Goal: Transaction & Acquisition: Book appointment/travel/reservation

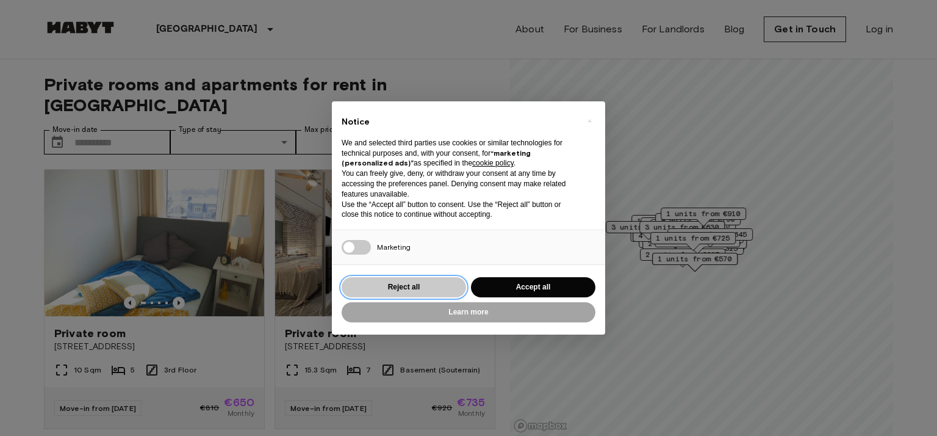
click at [409, 289] on button "Reject all" at bounding box center [404, 287] width 124 height 20
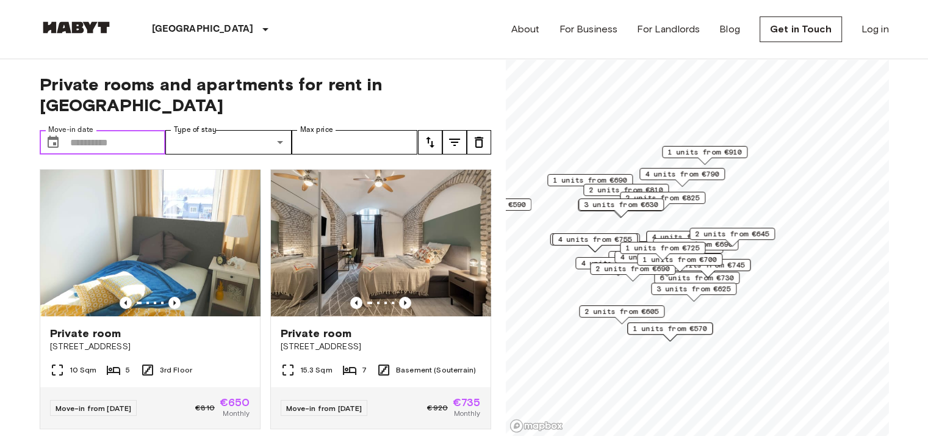
click at [95, 130] on input "Move-in date" at bounding box center [118, 142] width 96 height 24
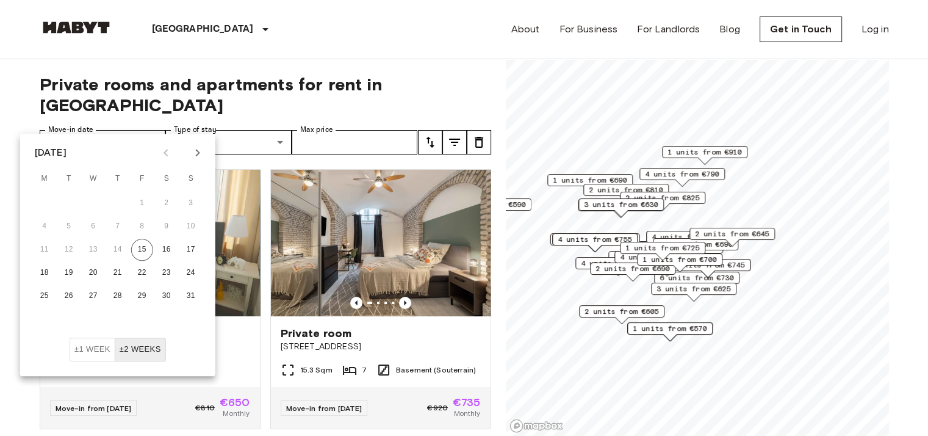
click at [192, 140] on div "August 2025 M T W T F S S 1 2 3 4 5 6 7 8 9 10 11 12 13 14 15 16 17 18 19 20 21…" at bounding box center [117, 236] width 195 height 204
drag, startPoint x: 192, startPoint y: 140, endPoint x: 195, endPoint y: 147, distance: 7.9
click at [195, 147] on icon "Next month" at bounding box center [197, 152] width 15 height 15
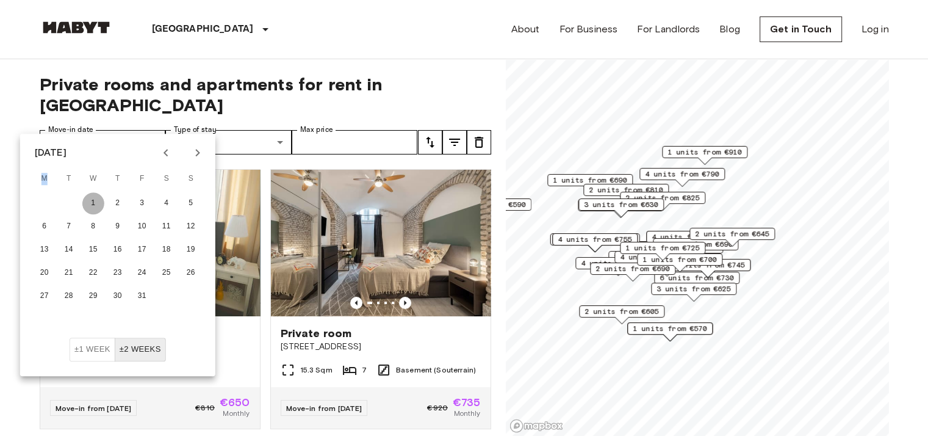
click at [93, 203] on button "1" at bounding box center [93, 203] width 22 height 22
type input "**********"
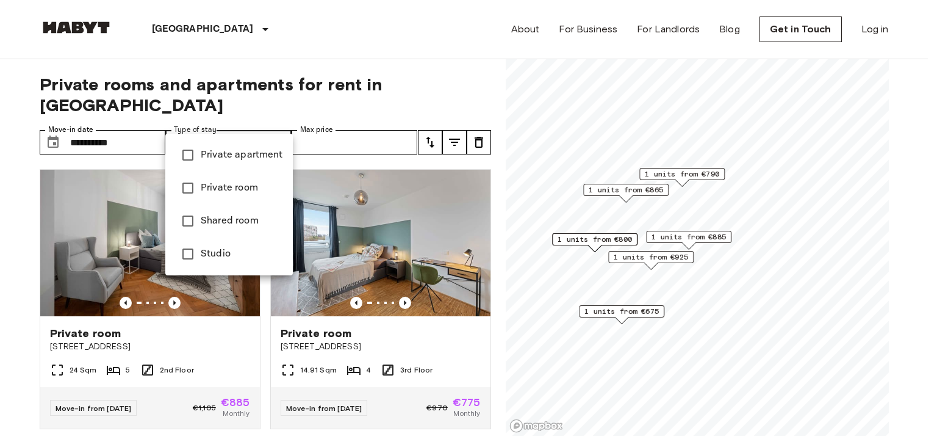
click at [389, 115] on div at bounding box center [468, 218] width 937 height 436
click at [451, 120] on div at bounding box center [468, 218] width 937 height 436
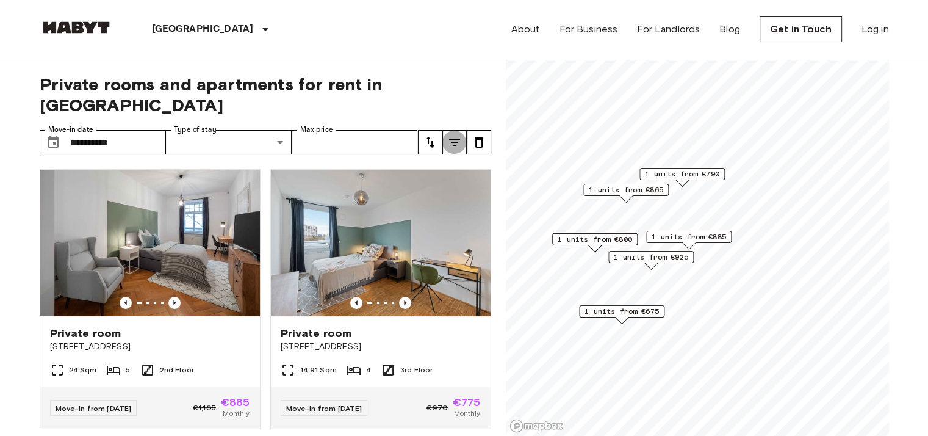
click at [451, 135] on icon "tune" at bounding box center [454, 142] width 15 height 15
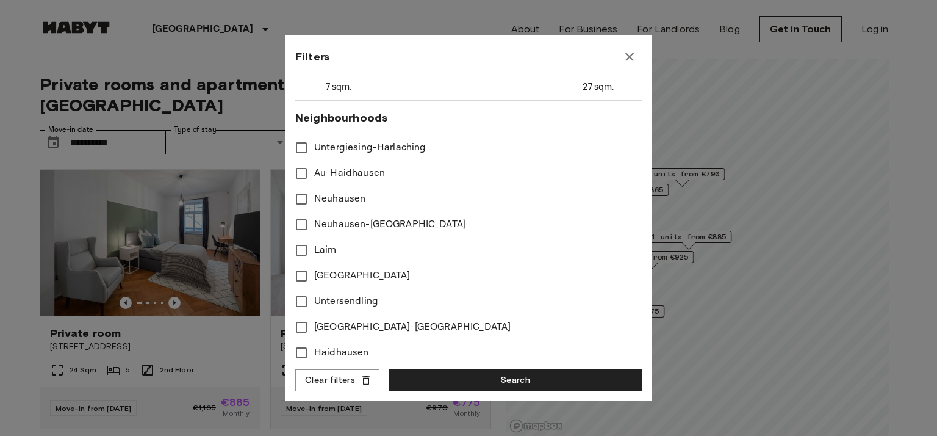
scroll to position [313, 0]
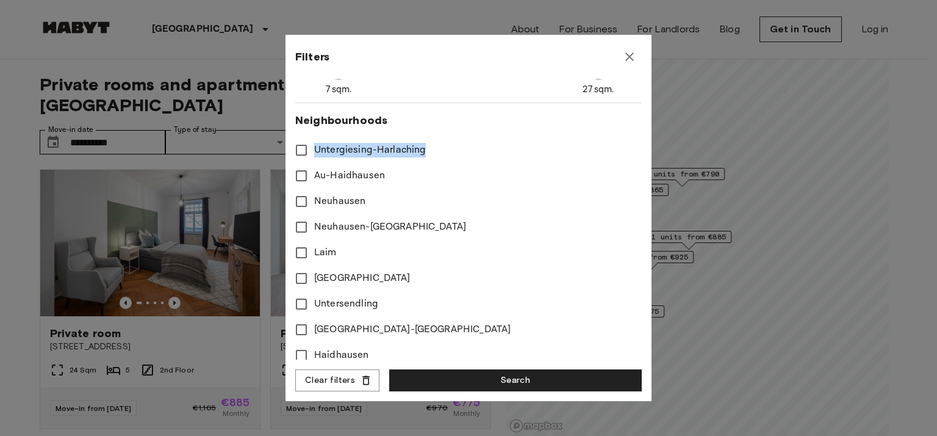
drag, startPoint x: 426, startPoint y: 150, endPoint x: 315, endPoint y: 148, distance: 111.7
click at [315, 148] on label "Untergiesing-Harlaching" at bounding box center [461, 150] width 344 height 26
copy span "Untergiesing-Harlaching"
drag, startPoint x: 383, startPoint y: 173, endPoint x: 315, endPoint y: 171, distance: 68.4
click at [315, 171] on label "Au-Haidhausen" at bounding box center [461, 176] width 344 height 26
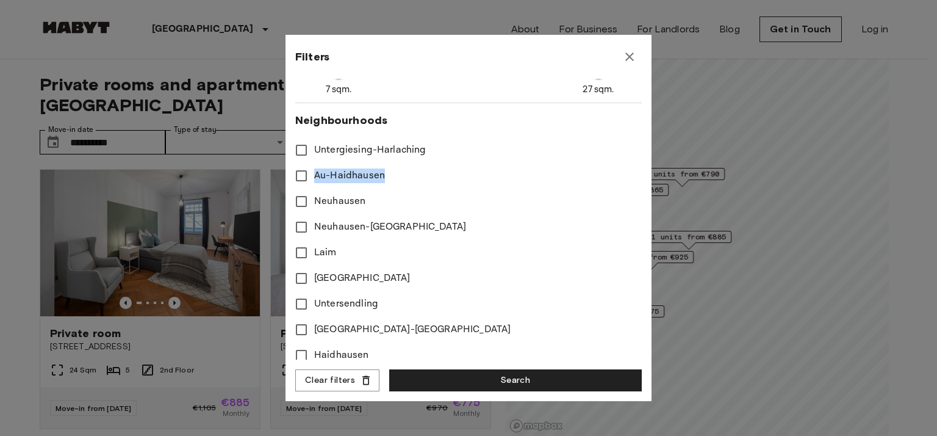
copy span "Au-Haidhausen"
drag, startPoint x: 361, startPoint y: 199, endPoint x: 315, endPoint y: 198, distance: 46.4
click at [315, 198] on span "Neuhausen" at bounding box center [339, 201] width 51 height 15
copy span "Neuhausen"
drag, startPoint x: 395, startPoint y: 220, endPoint x: 434, endPoint y: 220, distance: 39.0
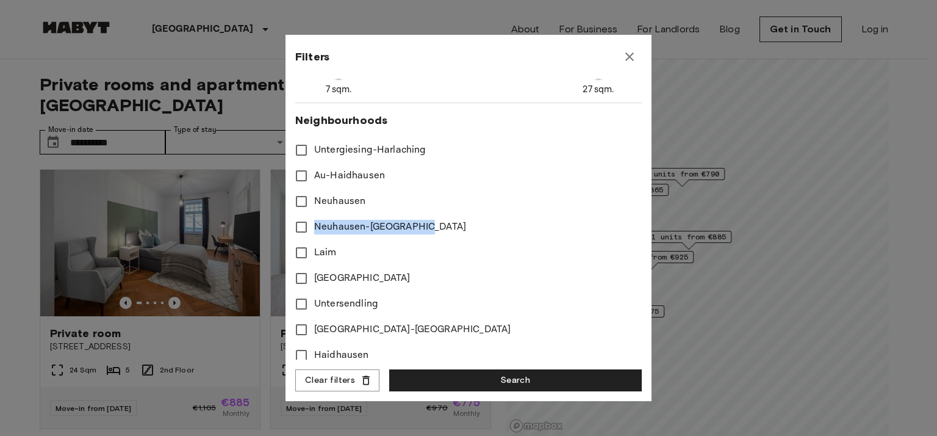
click at [434, 220] on label "Neuhausen-Nymphenburg" at bounding box center [461, 227] width 344 height 26
copy span "Neuhausen-Nymphenburg"
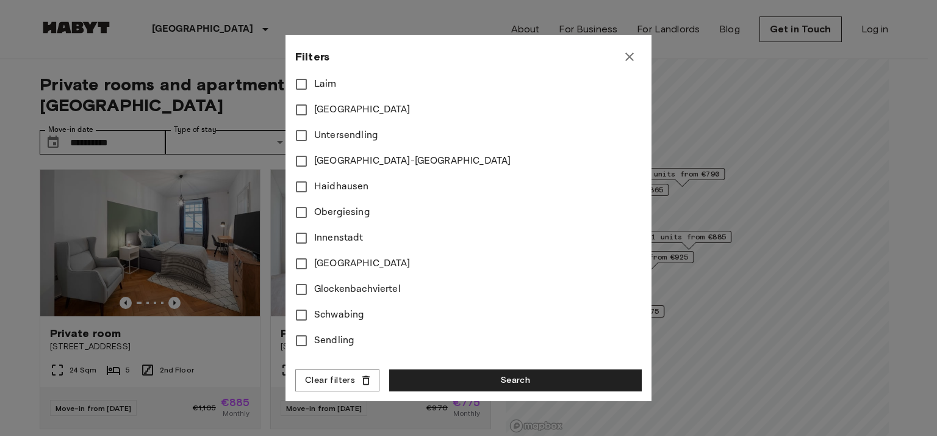
scroll to position [483, 0]
click at [306, 107] on label "Ludwigsvorstadt" at bounding box center [461, 109] width 344 height 26
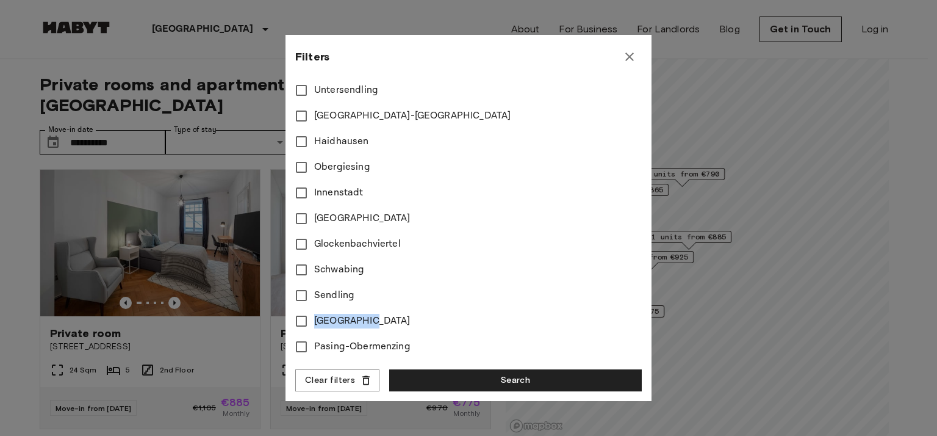
click at [312, 309] on label "Nymphenburg" at bounding box center [461, 321] width 344 height 26
copy span "Nymphenburg"
drag, startPoint x: 354, startPoint y: 284, endPoint x: 315, endPoint y: 282, distance: 39.1
click at [315, 282] on label "Sendling" at bounding box center [461, 295] width 344 height 26
copy span "Sendling"
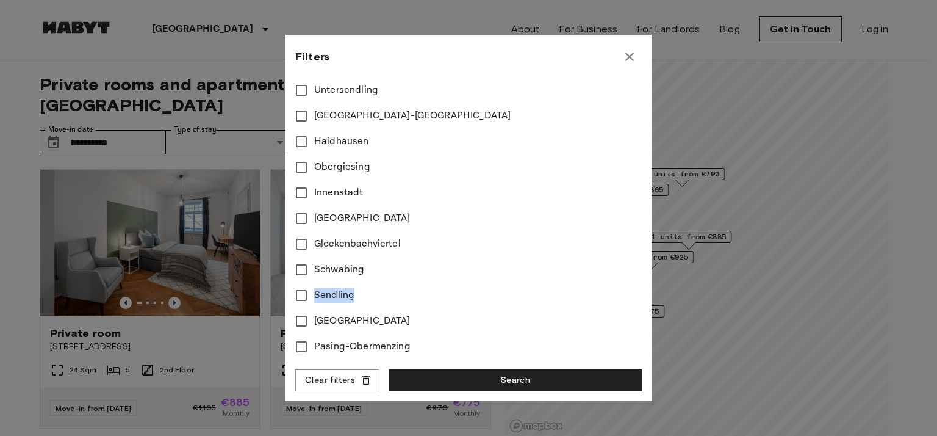
click at [324, 288] on span "Sendling" at bounding box center [334, 295] width 40 height 15
click at [295, 260] on label "Schwabing" at bounding box center [461, 270] width 344 height 26
copy span "Schwabing"
drag, startPoint x: 405, startPoint y: 228, endPoint x: 314, endPoint y: 226, distance: 90.3
click at [314, 231] on label "Glockenbachviertel" at bounding box center [461, 244] width 344 height 26
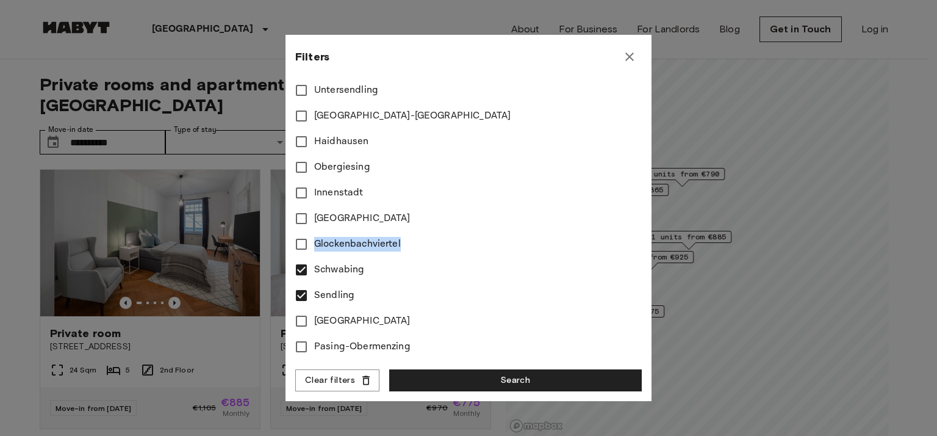
copy span "Glockenbachviertel"
click at [332, 237] on span "Glockenbachviertel" at bounding box center [357, 244] width 87 height 15
drag, startPoint x: 373, startPoint y: 202, endPoint x: 317, endPoint y: 206, distance: 56.3
click at [317, 206] on label "Maxvorstadt" at bounding box center [461, 219] width 344 height 26
copy span "Maxvorstadt"
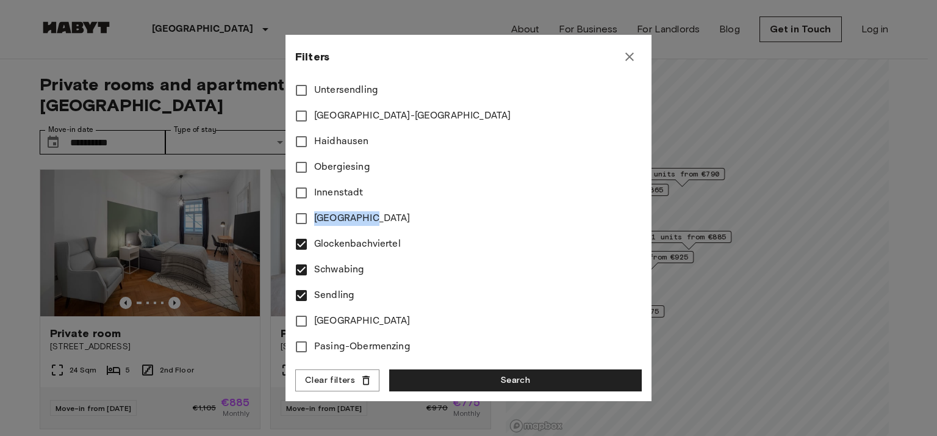
click at [351, 211] on span "Maxvorstadt" at bounding box center [362, 218] width 96 height 15
click at [313, 180] on label "Innenstadt" at bounding box center [461, 193] width 344 height 26
copy span "Innenstadt"
click at [347, 185] on span "Innenstadt" at bounding box center [338, 192] width 49 height 15
click at [311, 154] on label "Obergiesing" at bounding box center [461, 167] width 344 height 26
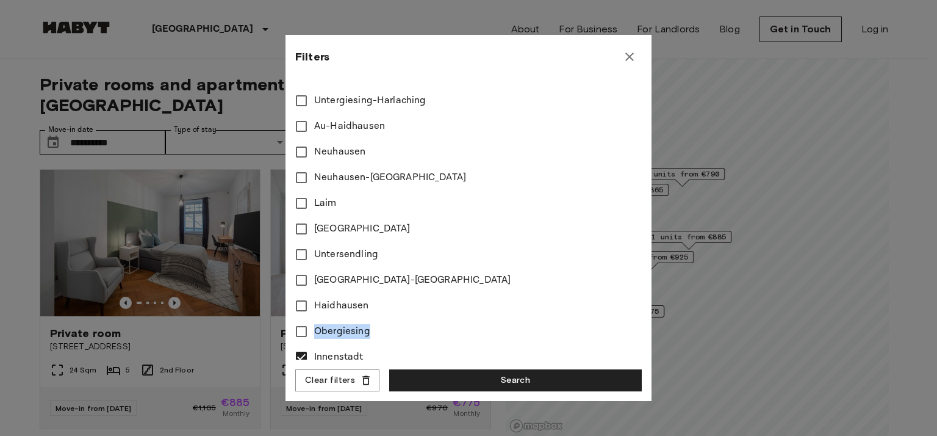
scroll to position [367, 0]
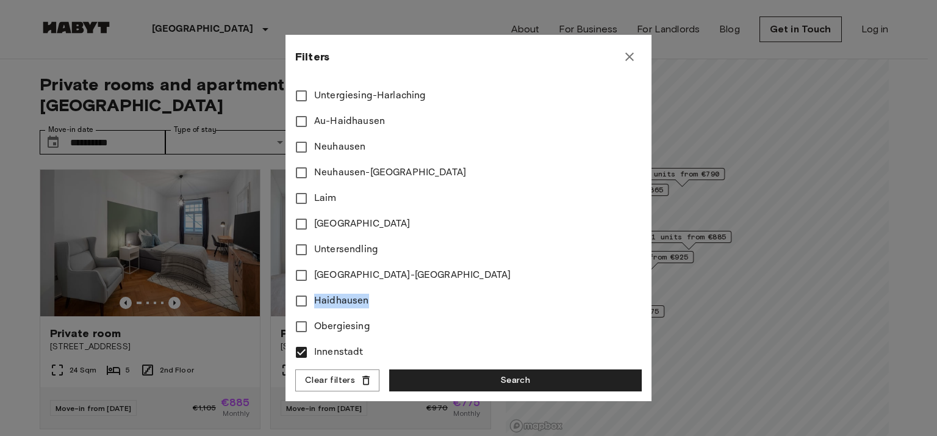
click at [311, 295] on label "Haidhausen" at bounding box center [461, 301] width 344 height 26
click at [340, 298] on span "Haidhausen" at bounding box center [341, 300] width 55 height 15
click at [314, 273] on label "Altstadt-Munich" at bounding box center [461, 275] width 344 height 26
click at [344, 274] on span "Altstadt-Munich" at bounding box center [412, 275] width 196 height 15
click at [309, 248] on label "Untersendling" at bounding box center [461, 250] width 344 height 26
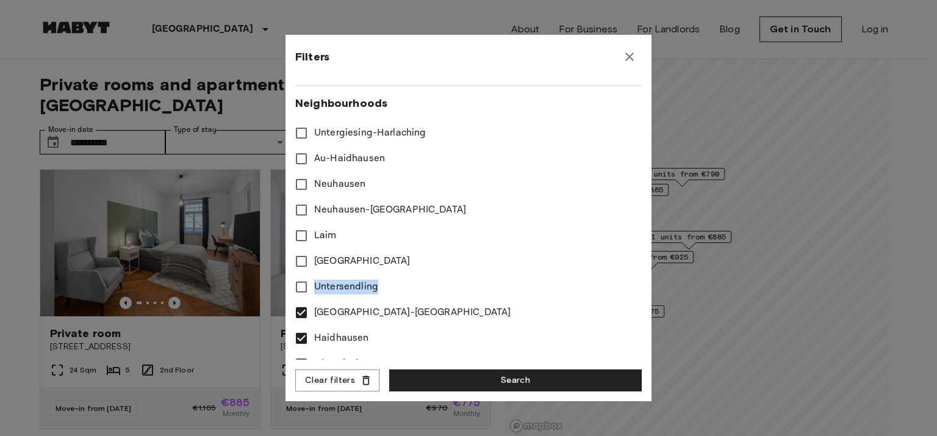
scroll to position [334, 0]
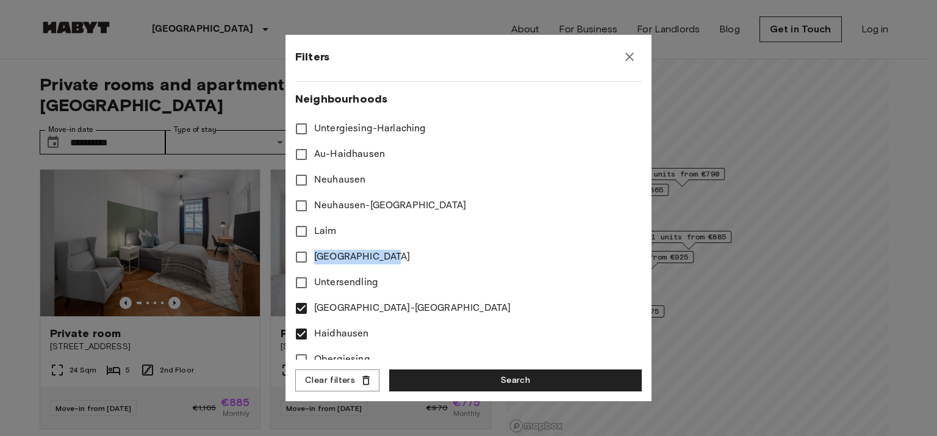
click at [304, 252] on label "Ludwigsvorstadt" at bounding box center [461, 257] width 344 height 26
click at [343, 250] on span "Ludwigsvorstadt" at bounding box center [362, 257] width 96 height 15
type input "***"
drag, startPoint x: 335, startPoint y: 231, endPoint x: 315, endPoint y: 230, distance: 20.1
click at [315, 230] on span "Laim" at bounding box center [325, 231] width 23 height 15
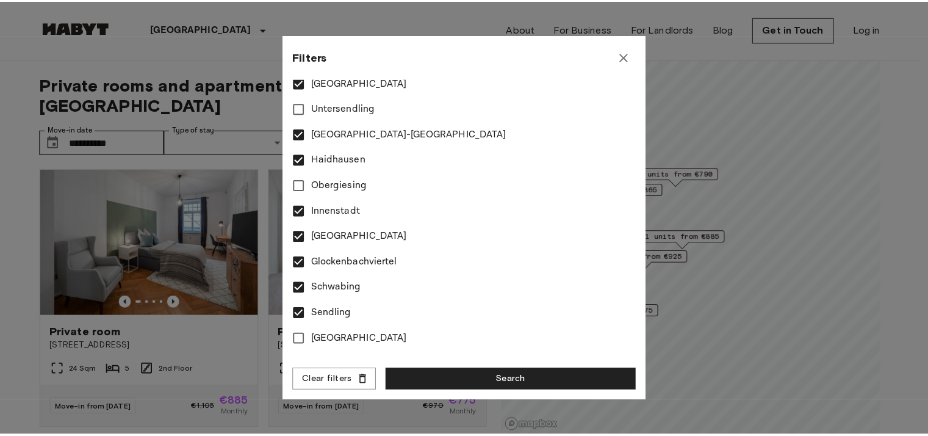
scroll to position [536, 0]
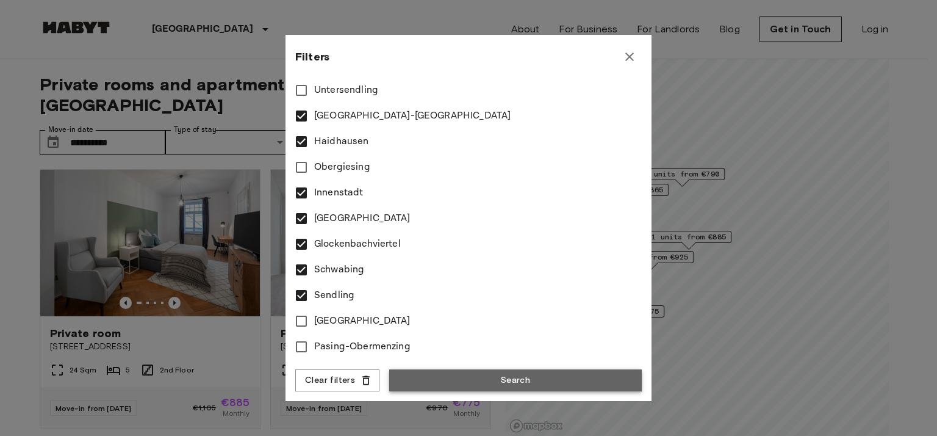
click at [520, 374] on button "Search" at bounding box center [515, 380] width 253 height 23
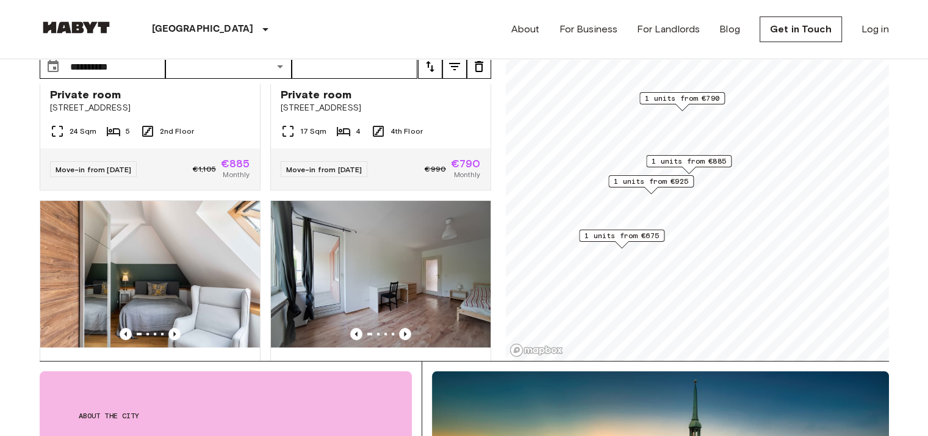
scroll to position [157, 0]
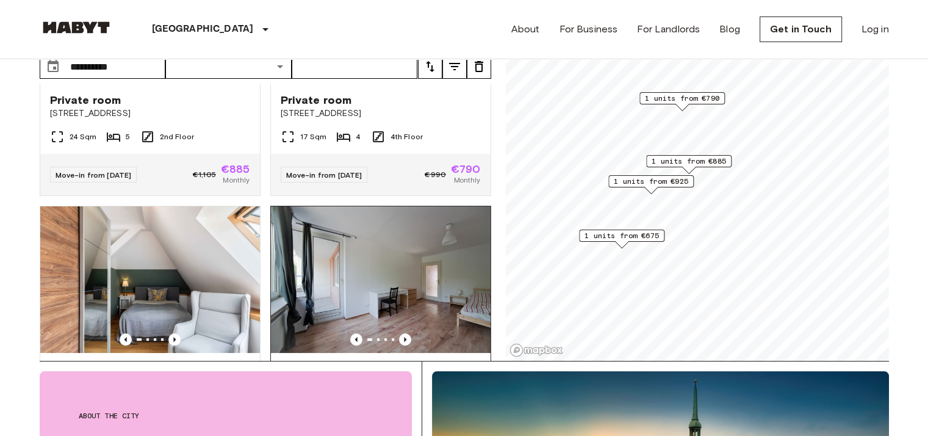
click at [387, 257] on img at bounding box center [381, 279] width 220 height 146
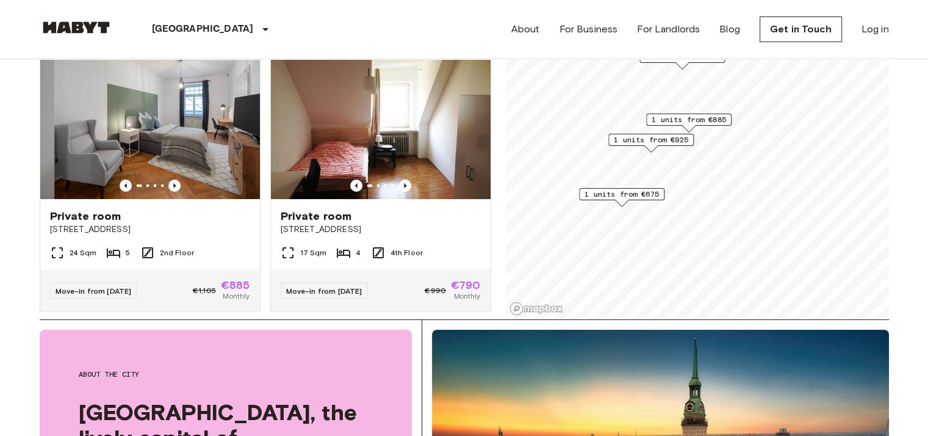
scroll to position [134, 0]
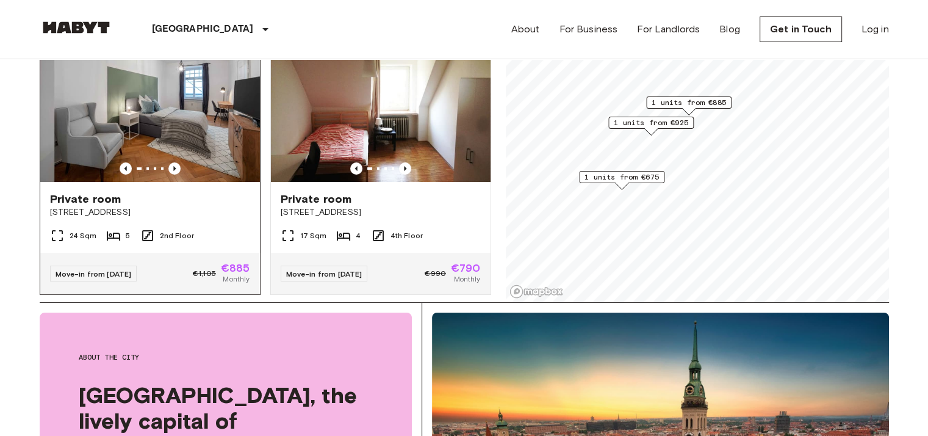
click at [137, 192] on div "Private room" at bounding box center [150, 199] width 200 height 15
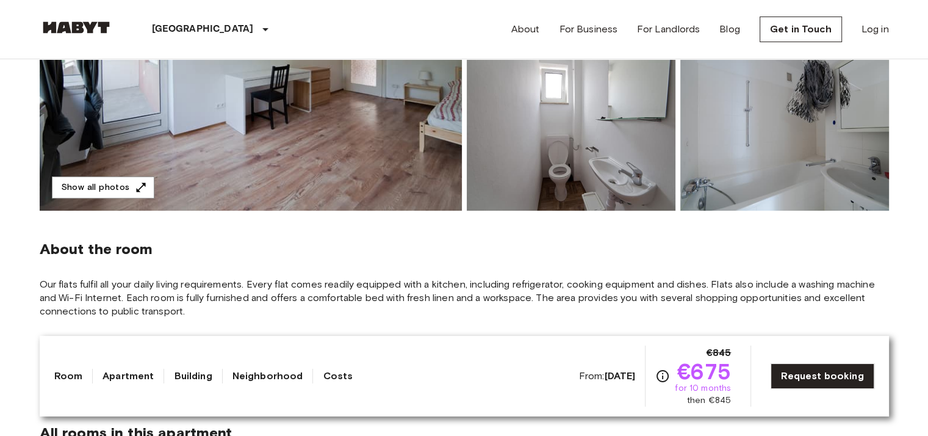
scroll to position [290, 0]
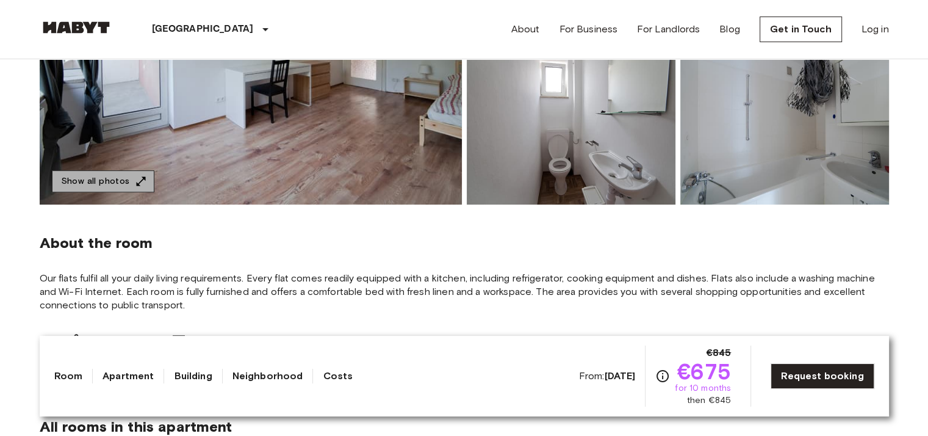
click at [121, 179] on button "Show all photos" at bounding box center [103, 181] width 103 height 23
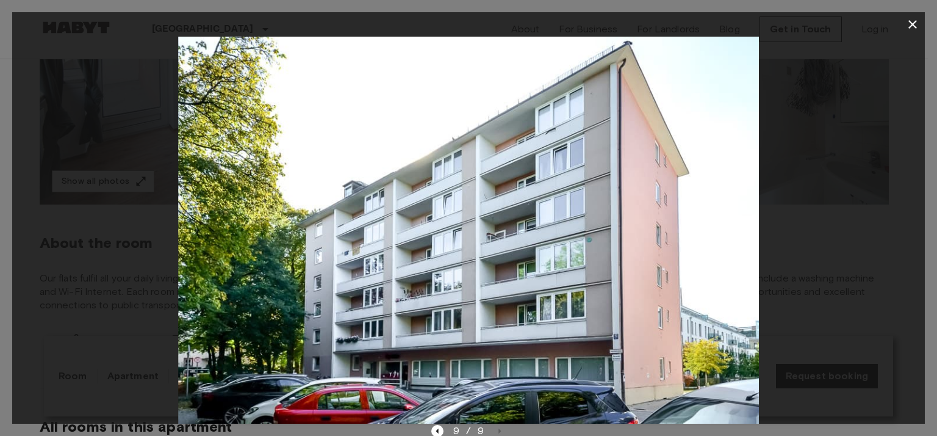
click at [913, 18] on icon "button" at bounding box center [912, 24] width 15 height 15
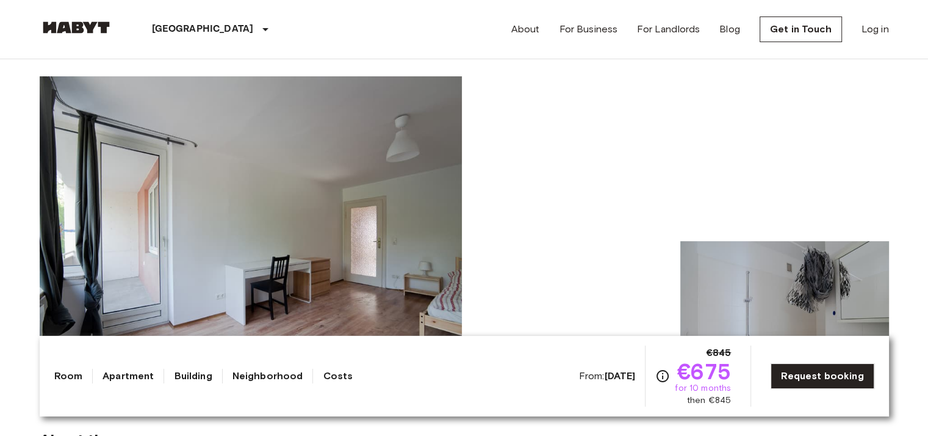
scroll to position [0, 0]
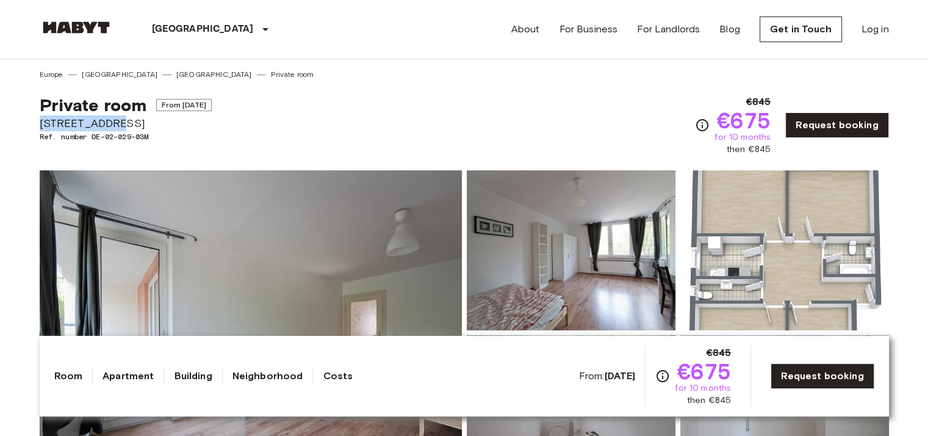
drag, startPoint x: 37, startPoint y: 123, endPoint x: 105, endPoint y: 125, distance: 68.4
copy span "[STREET_ADDRESS]"
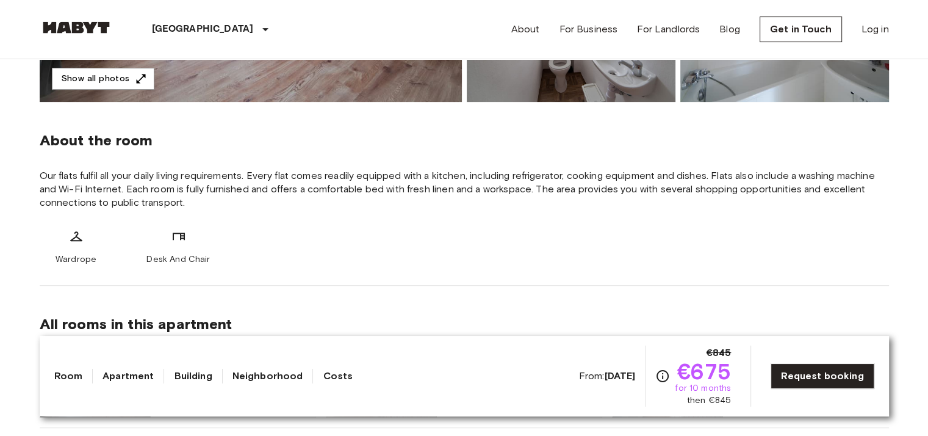
scroll to position [432, 0]
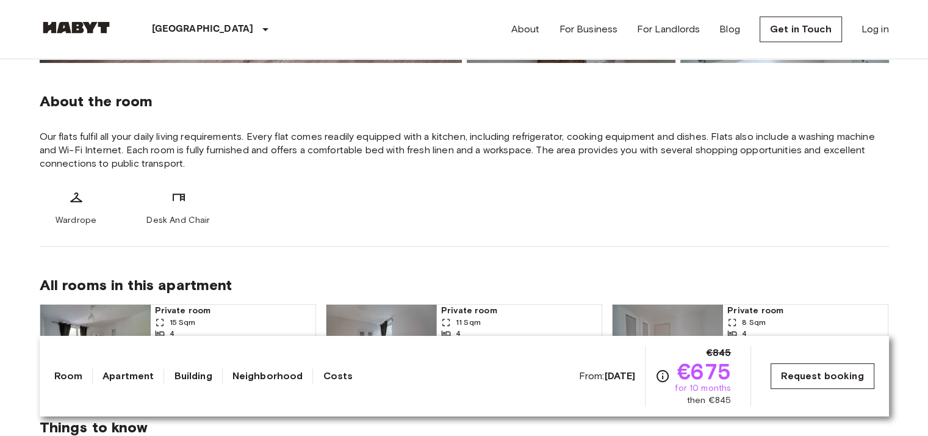
click at [841, 378] on link "Request booking" at bounding box center [822, 376] width 103 height 26
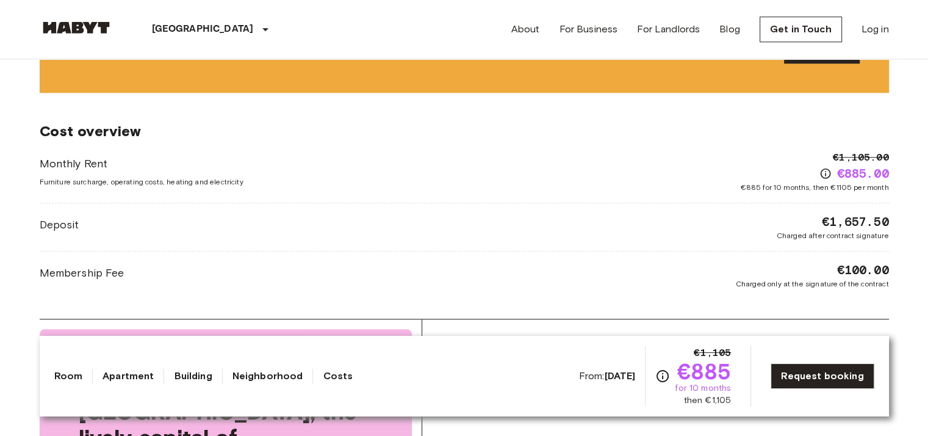
scroll to position [1051, 0]
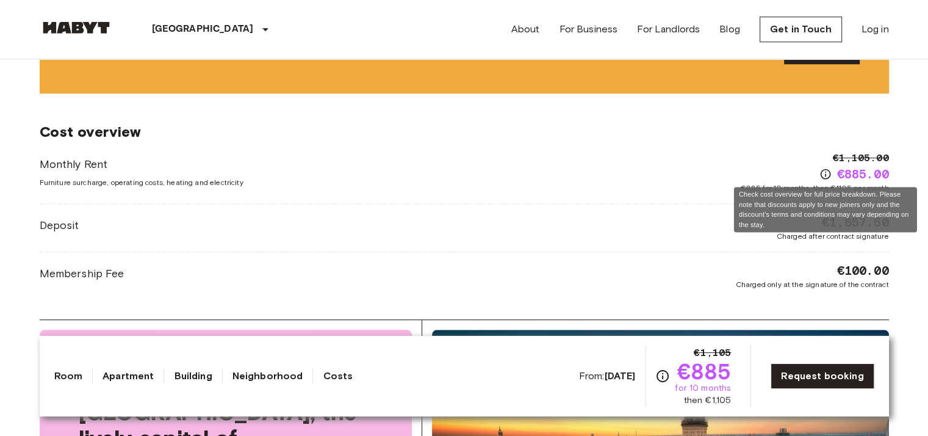
click at [823, 171] on icon "Check cost overview for full price breakdown. Please note that discounts apply …" at bounding box center [825, 174] width 12 height 12
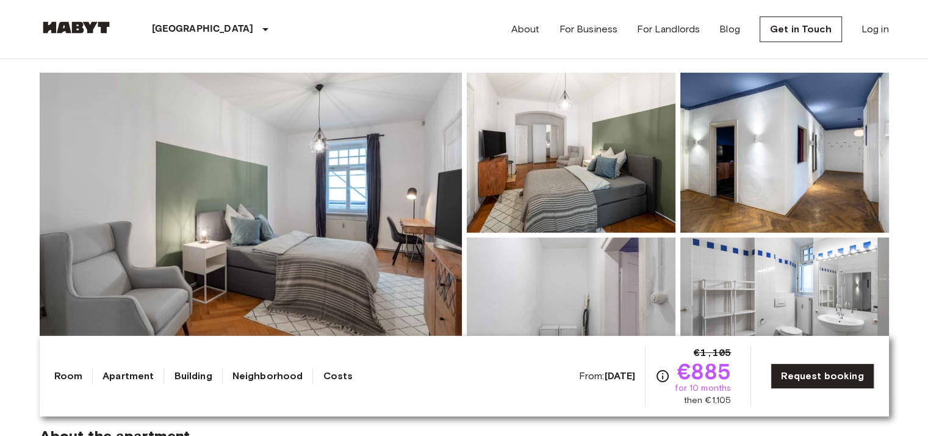
scroll to position [0, 0]
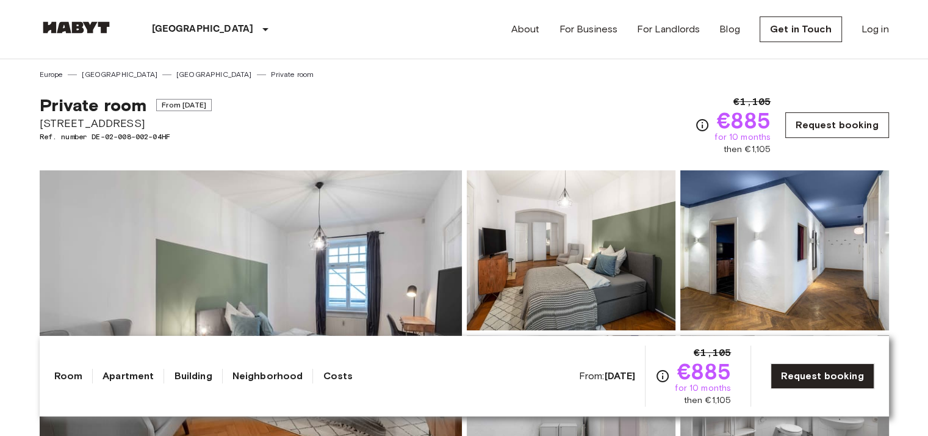
click at [829, 122] on link "Request booking" at bounding box center [836, 125] width 103 height 26
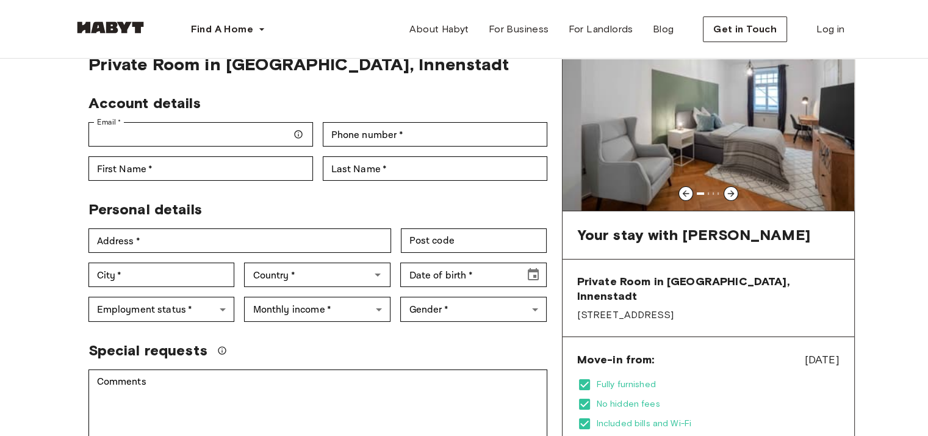
type input "**********"
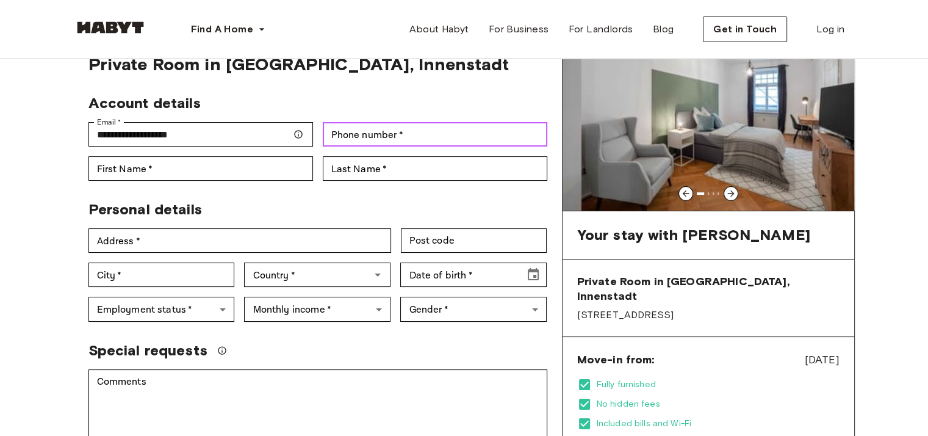
type input "**********"
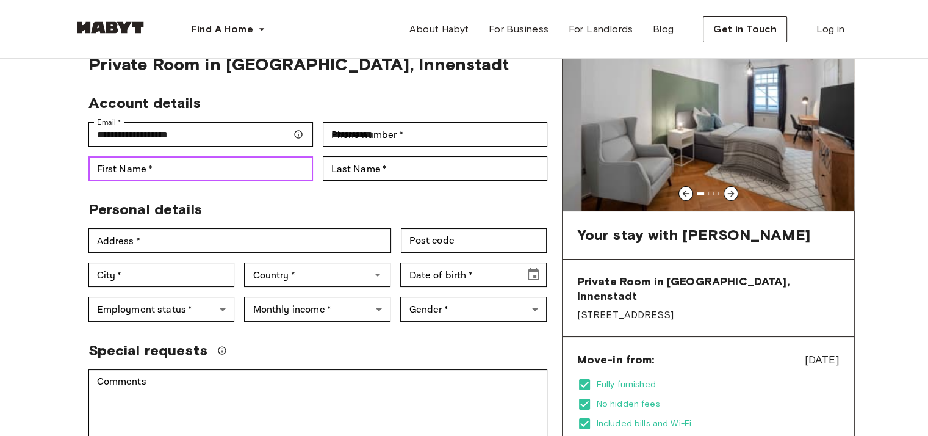
type input "******"
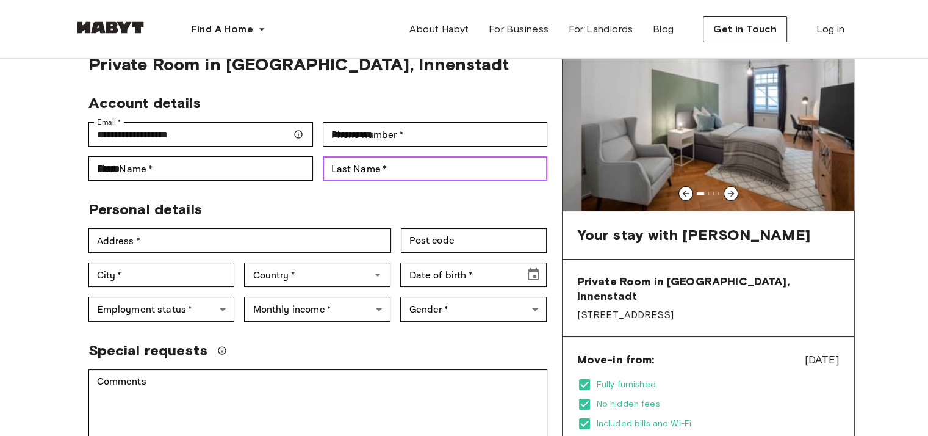
type input "******"
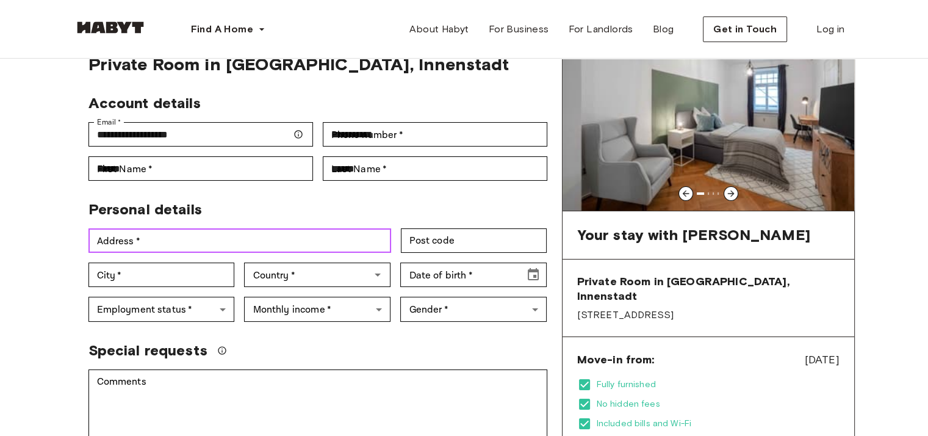
type input "**********"
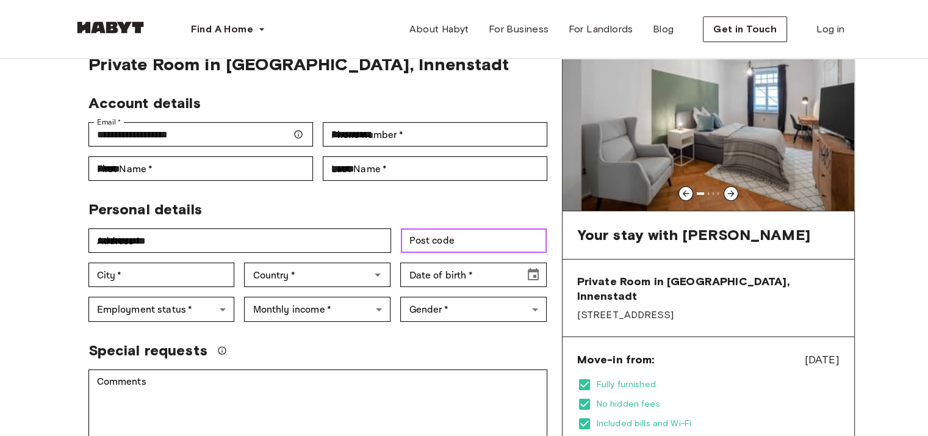
type input "******"
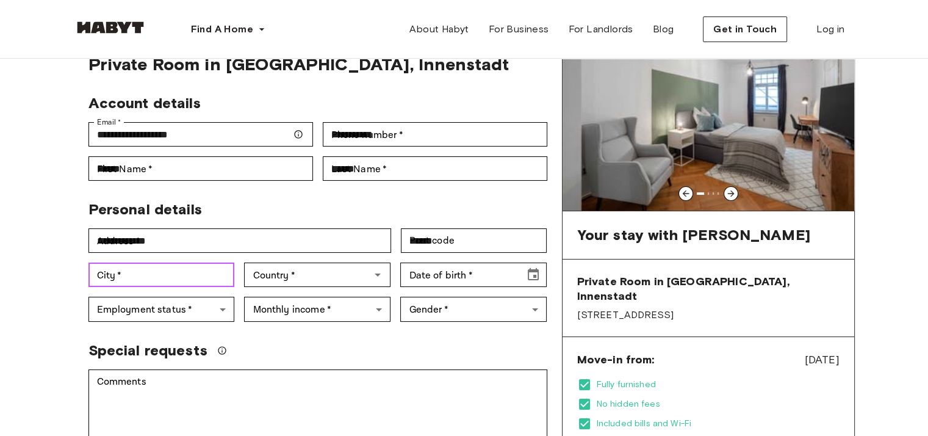
type input "*********"
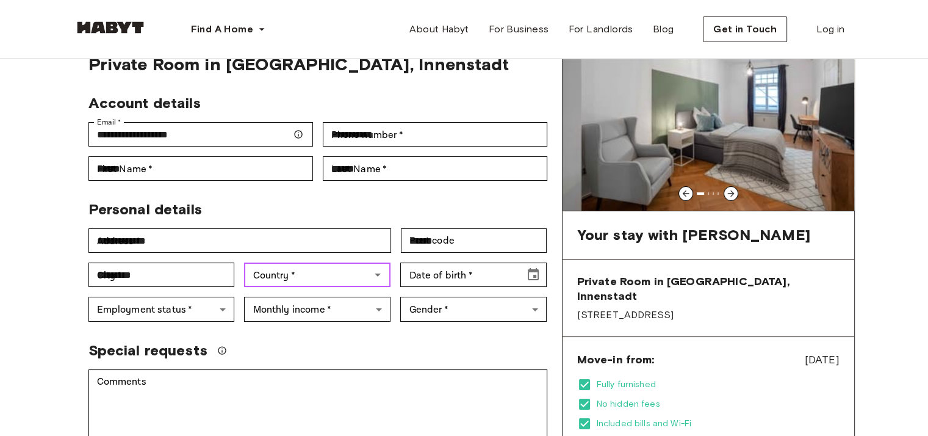
type input "*****"
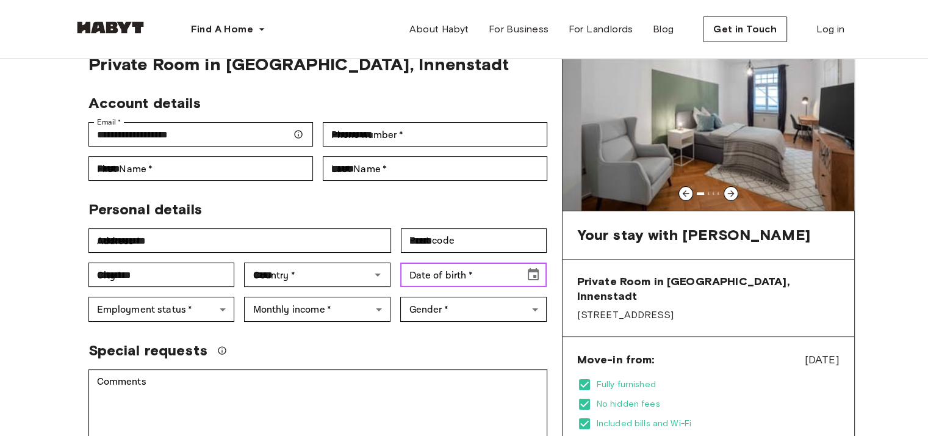
type input "**********"
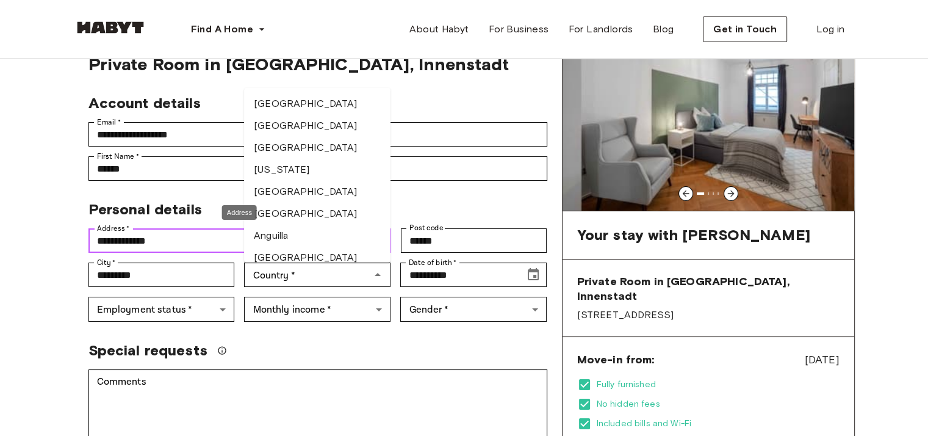
click at [192, 237] on input "**********" at bounding box center [239, 240] width 303 height 24
click at [448, 204] on div "Personal details" at bounding box center [313, 204] width 469 height 28
click at [295, 269] on input "Country   *" at bounding box center [307, 274] width 119 height 17
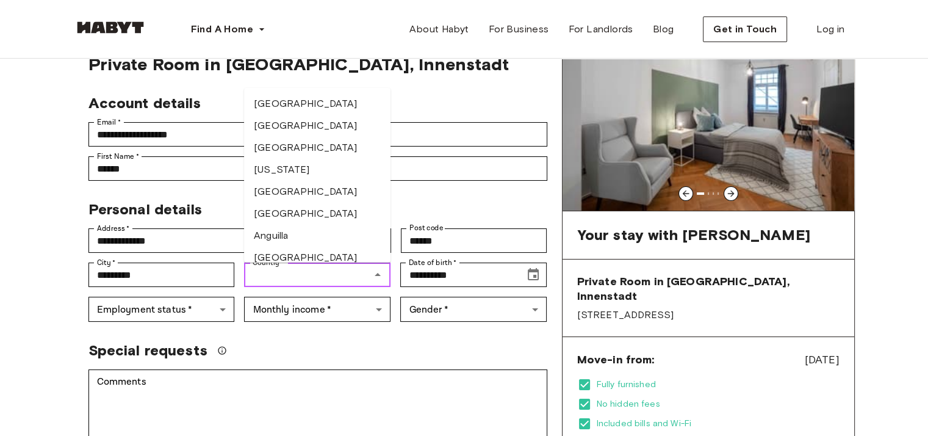
click at [295, 269] on input "Country   *" at bounding box center [307, 274] width 119 height 17
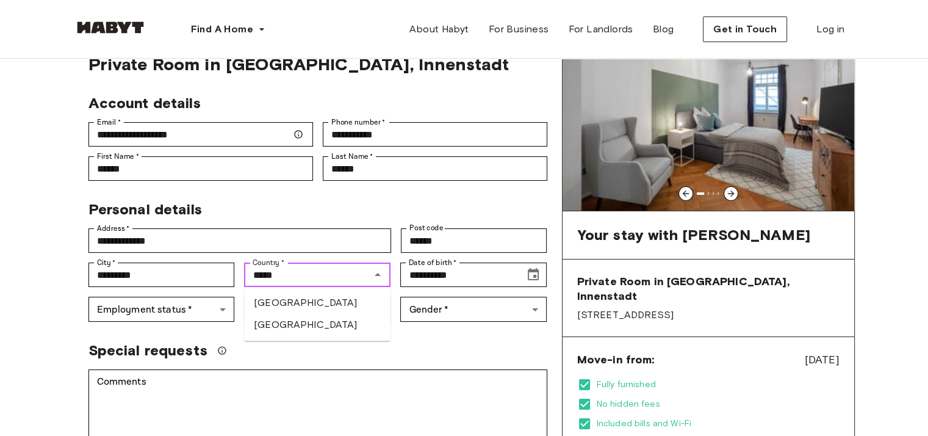
click at [281, 336] on li "India" at bounding box center [317, 325] width 146 height 22
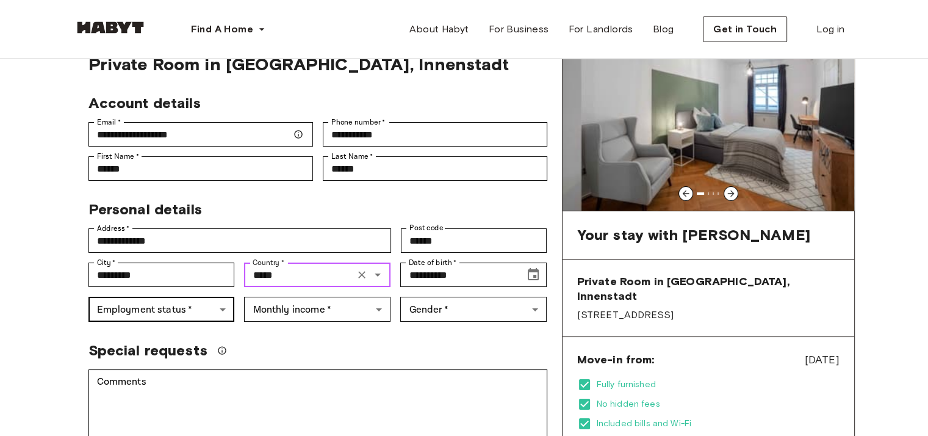
type input "*****"
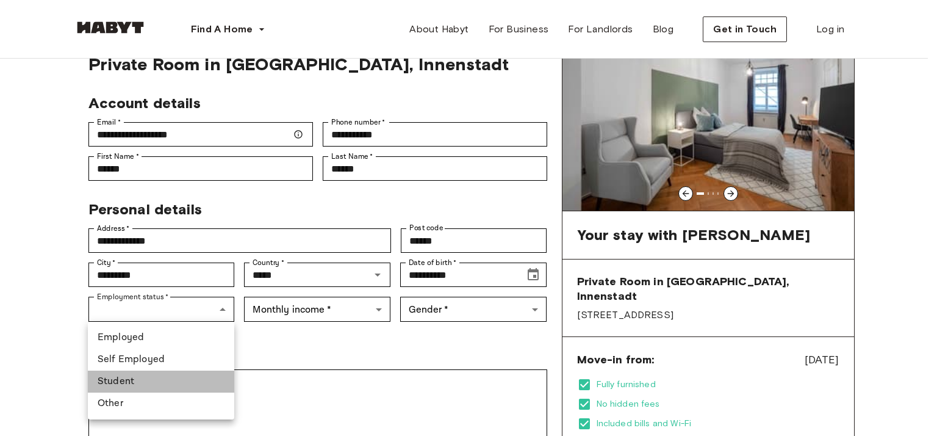
click at [169, 373] on li "Student" at bounding box center [161, 381] width 146 height 22
type input "*******"
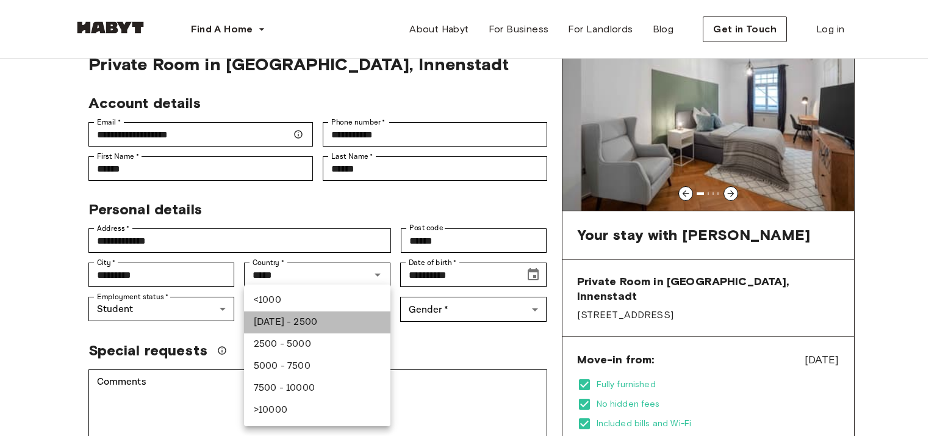
click at [304, 323] on li "1000 - 2500" at bounding box center [317, 322] width 146 height 22
type input "***"
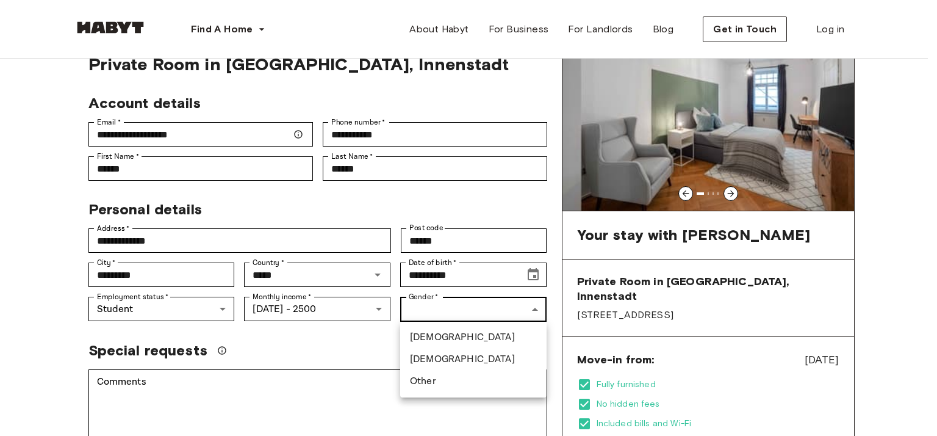
click at [461, 335] on li "Male" at bounding box center [473, 337] width 146 height 22
type input "****"
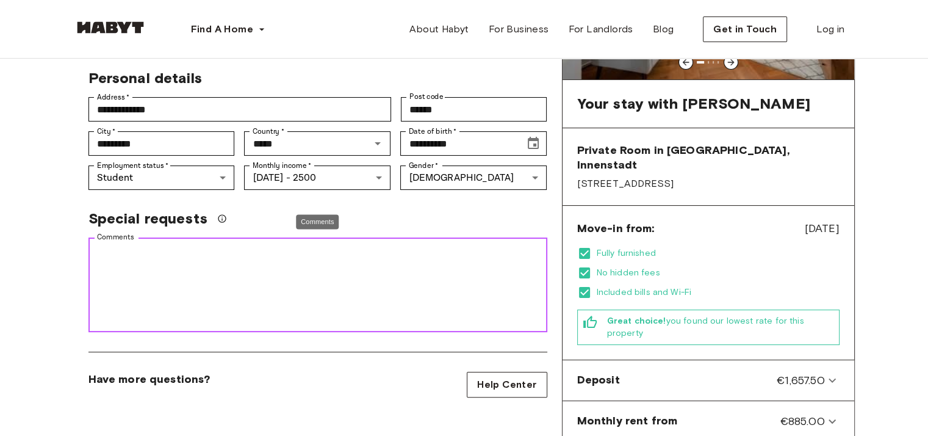
click at [301, 322] on textarea "Comments" at bounding box center [318, 285] width 442 height 84
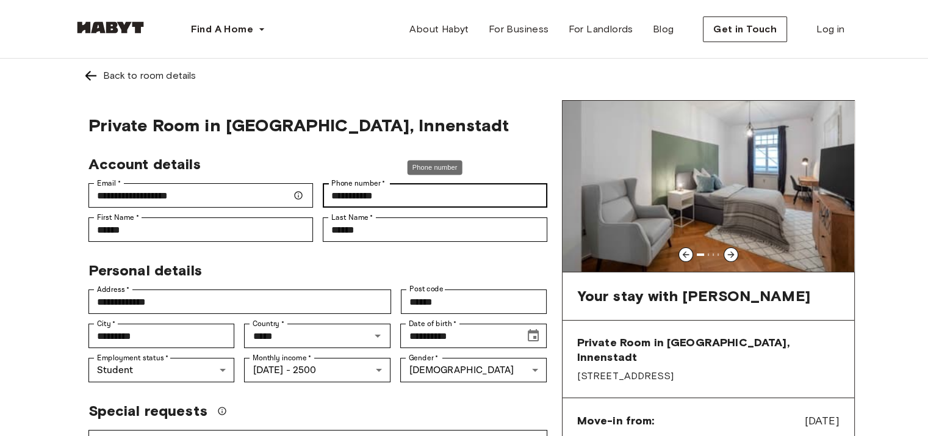
click at [337, 186] on label "Phone number   *" at bounding box center [358, 183] width 54 height 11
click at [337, 186] on input "**********" at bounding box center [435, 195] width 225 height 24
click at [337, 192] on input "**********" at bounding box center [435, 195] width 225 height 24
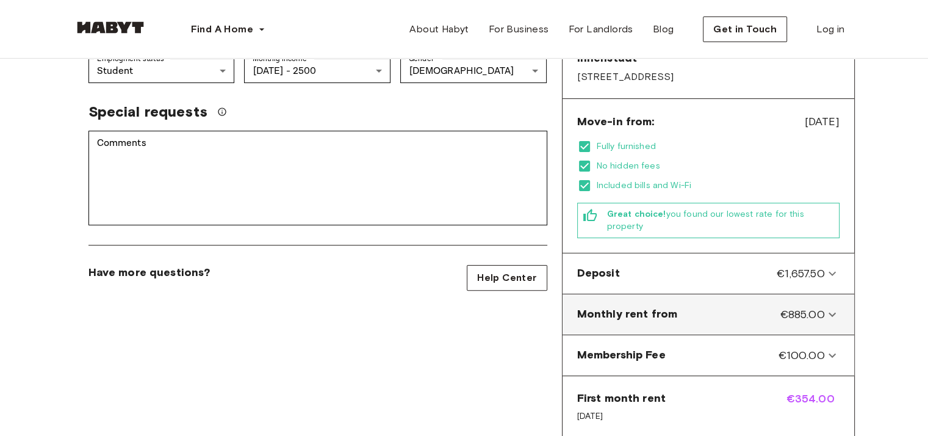
scroll to position [298, 0]
type input "**********"
click at [766, 307] on div "Monthly rent from €885.00" at bounding box center [701, 315] width 248 height 16
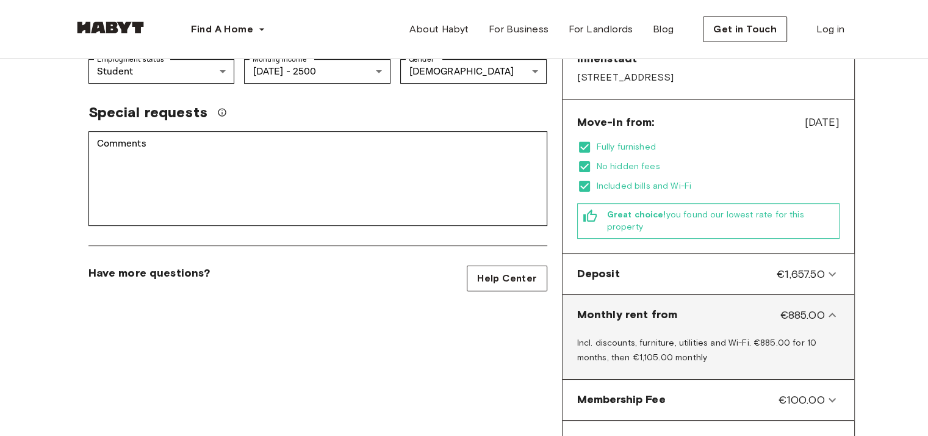
click at [786, 307] on span "€885.00" at bounding box center [802, 315] width 45 height 16
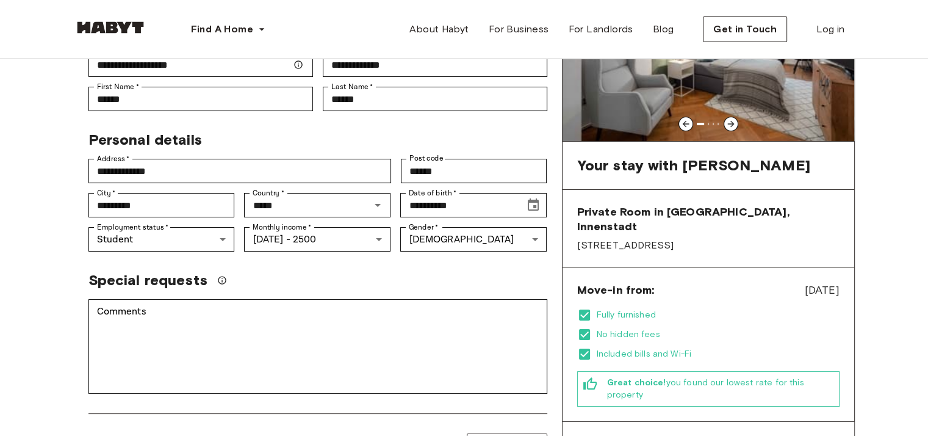
scroll to position [0, 0]
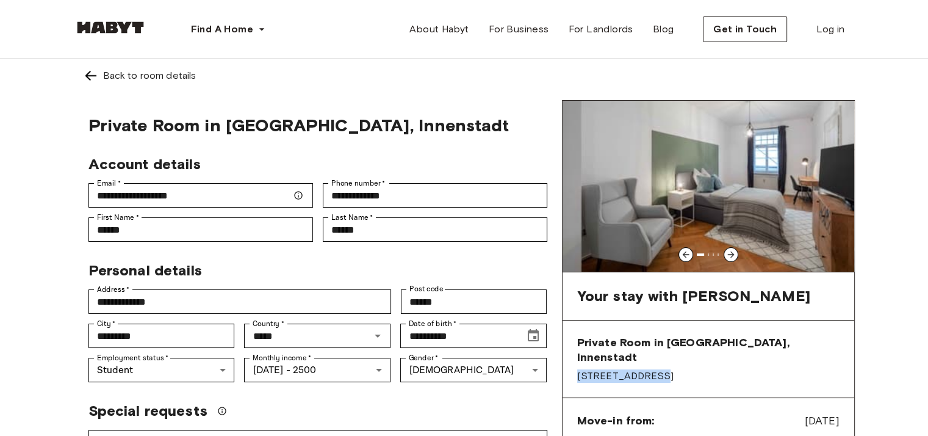
drag, startPoint x: 574, startPoint y: 364, endPoint x: 647, endPoint y: 359, distance: 73.4
click at [647, 359] on div "Private Room in Munich, Innenstadt Frauenstraße 12" at bounding box center [709, 358] width 292 height 77
copy span "Frauenstraße 12"
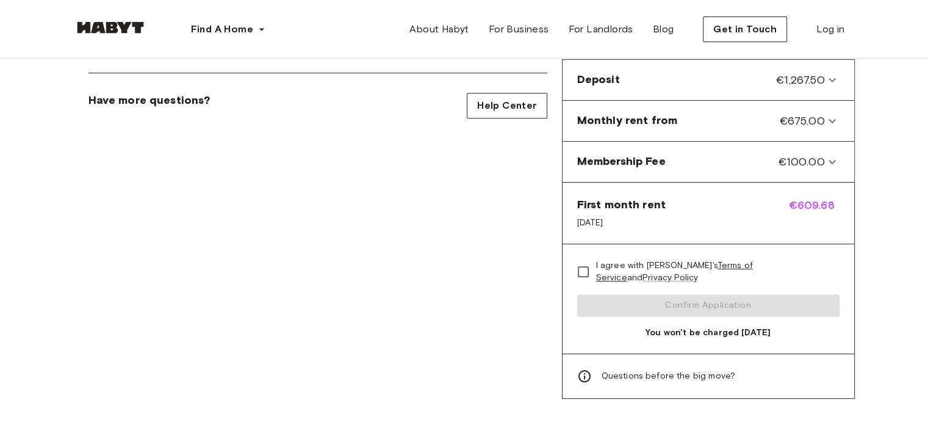
click at [599, 259] on span "I agree with [PERSON_NAME]'s Terms of Service and Privacy Policy" at bounding box center [713, 271] width 234 height 24
